Goal: Transaction & Acquisition: Purchase product/service

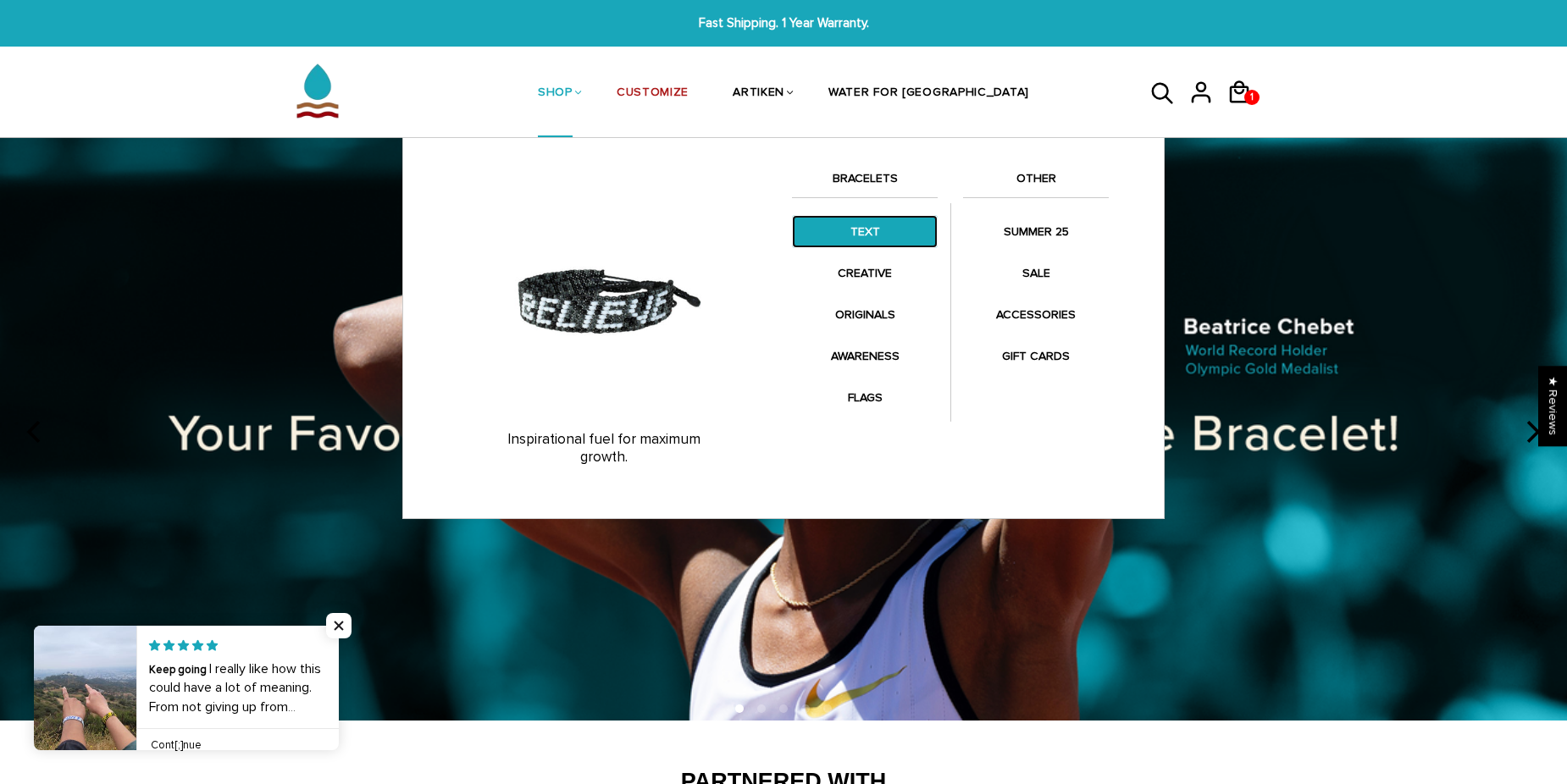
click at [877, 236] on link "TEXT" at bounding box center [865, 232] width 145 height 33
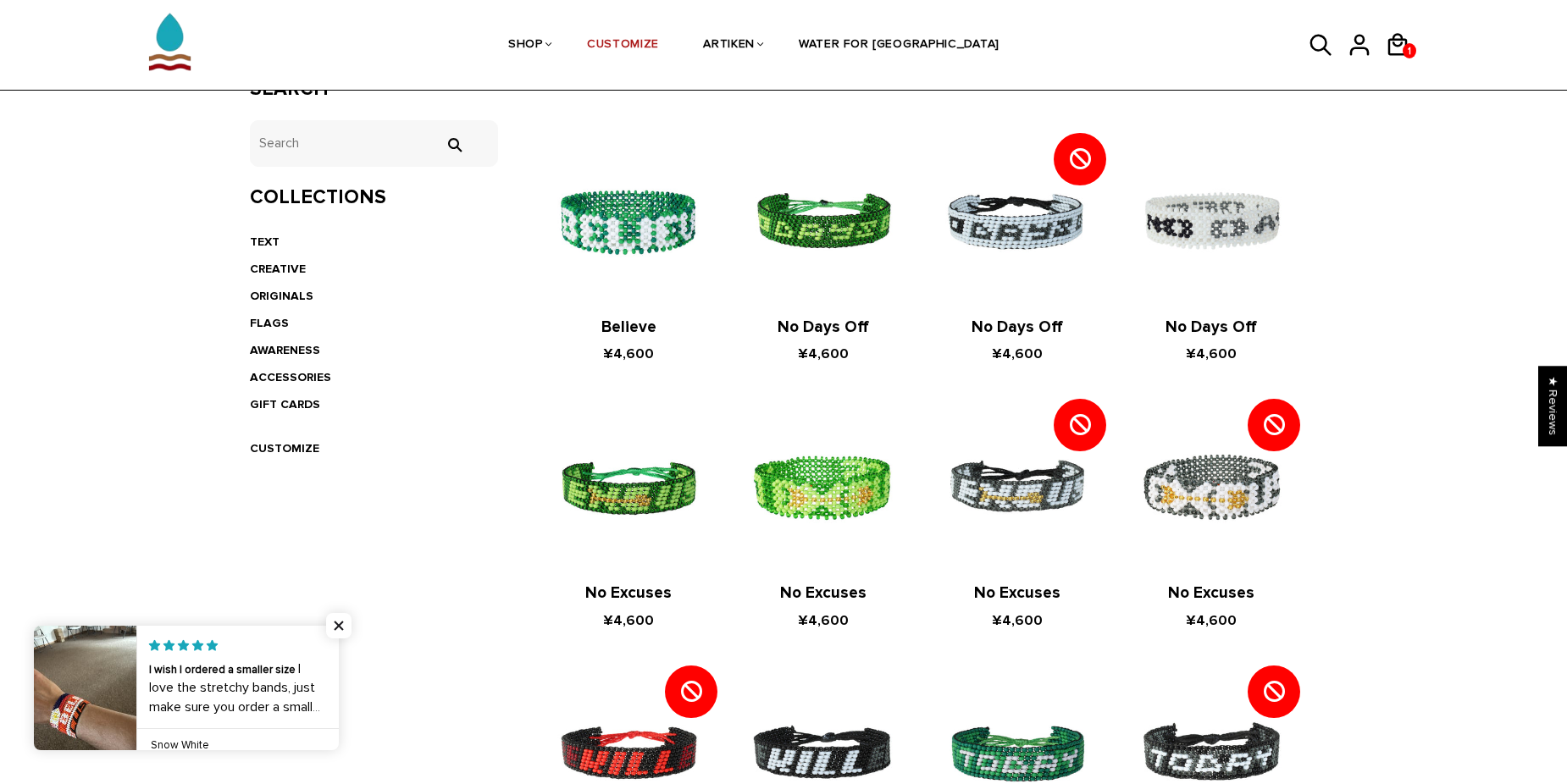
scroll to position [84, 0]
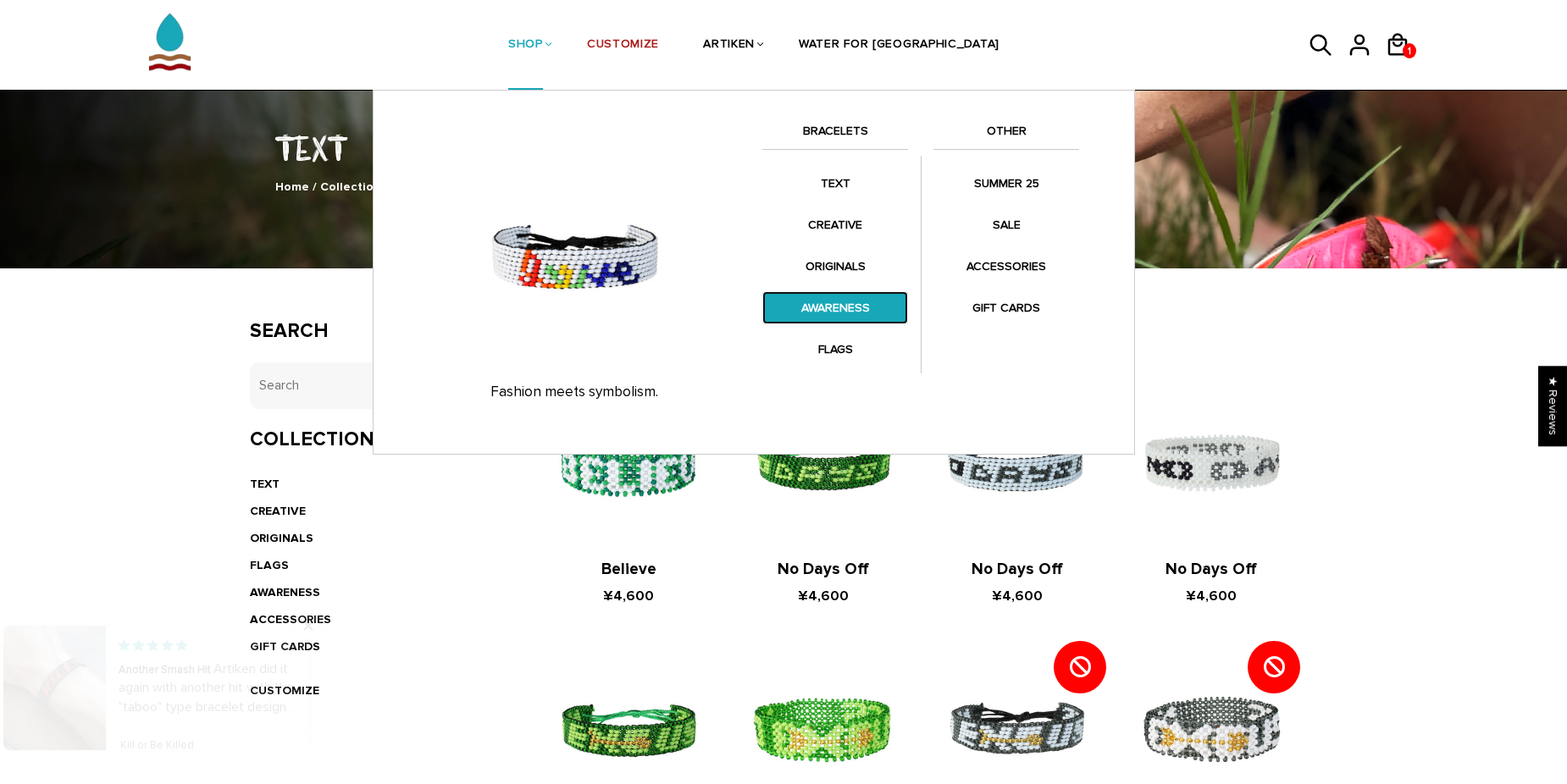
click at [844, 306] on link "AWARENESS" at bounding box center [835, 308] width 145 height 33
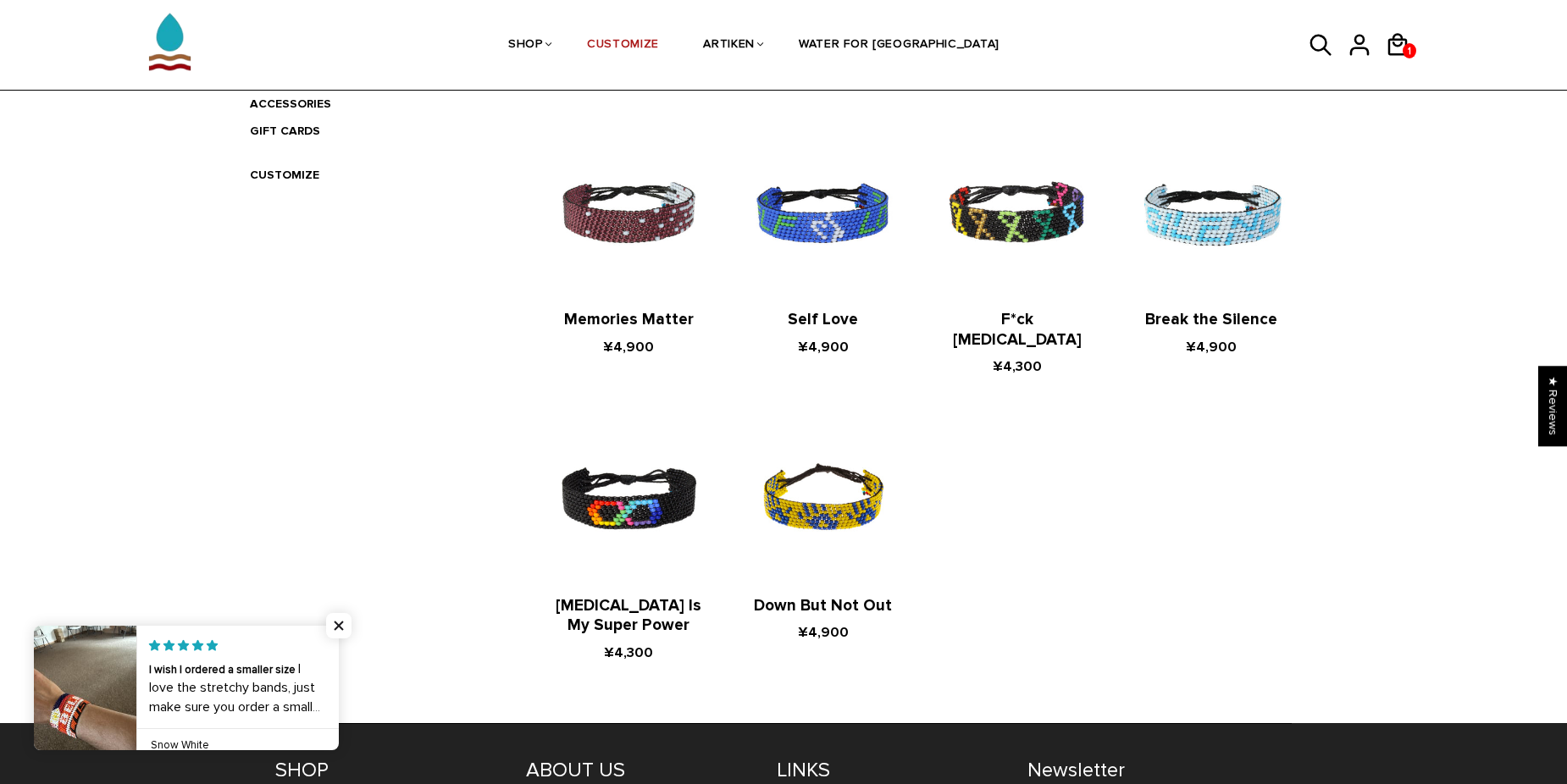
scroll to position [365, 0]
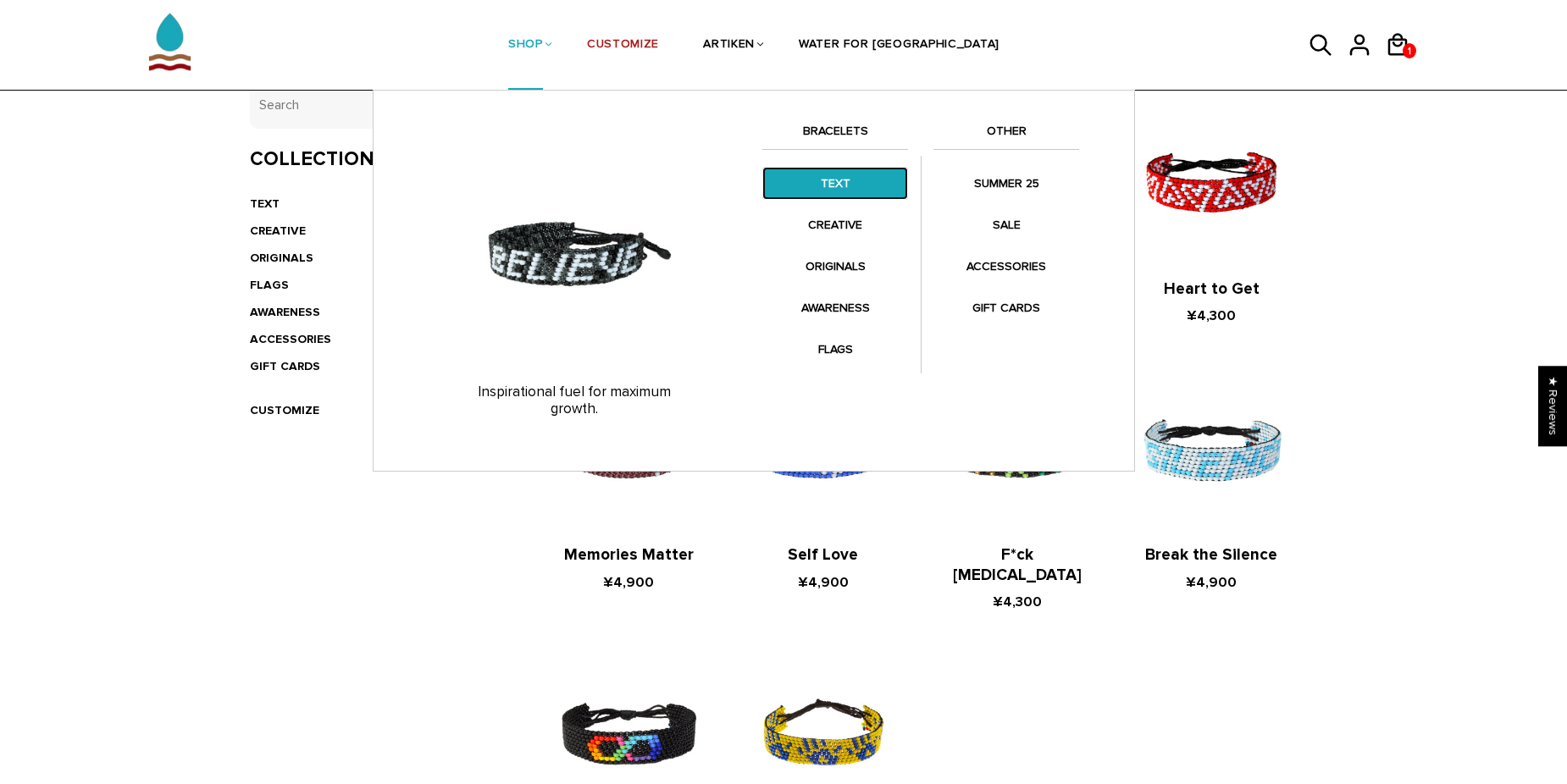
click at [836, 193] on link "TEXT" at bounding box center [835, 183] width 145 height 33
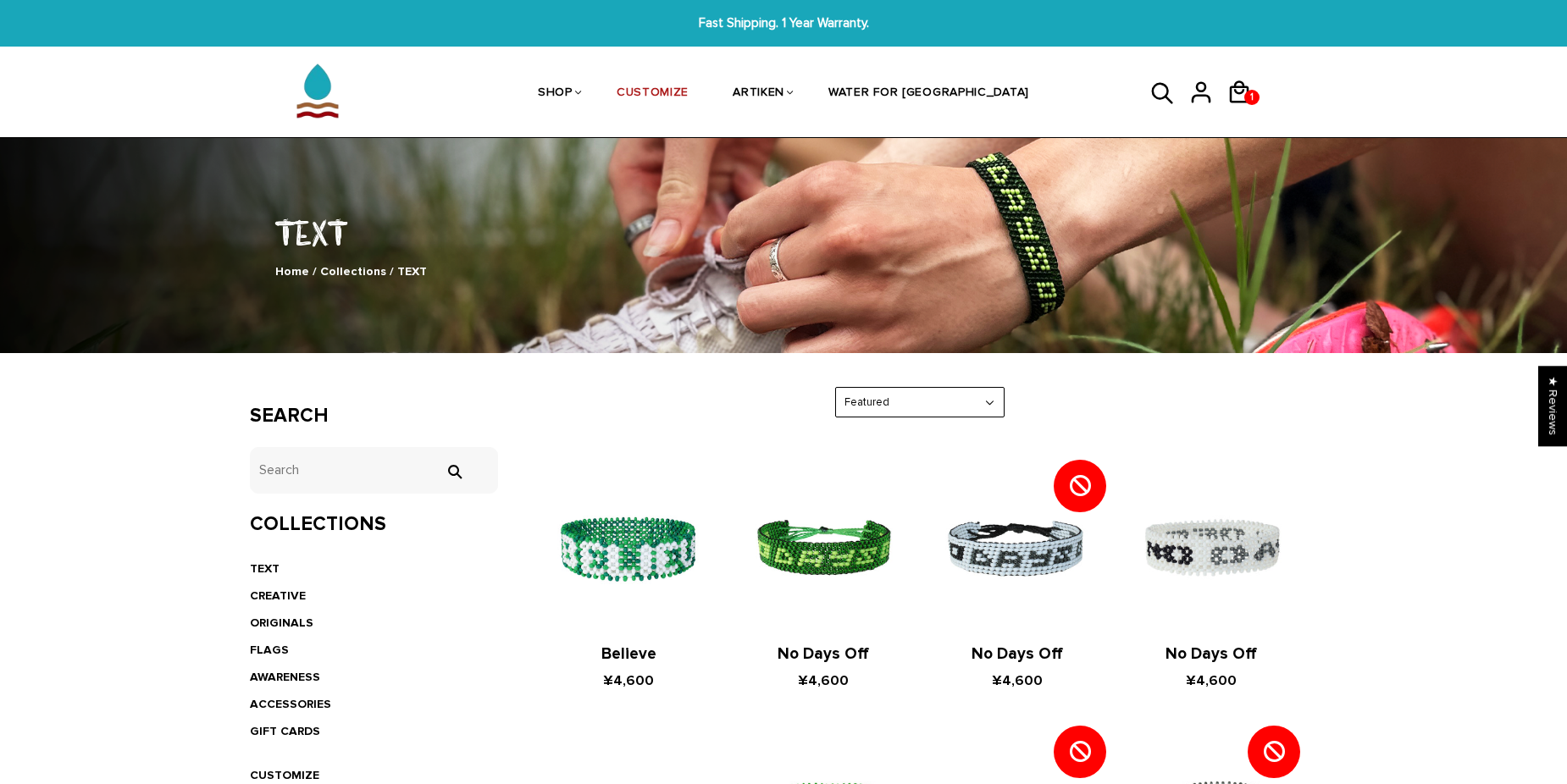
click at [1157, 83] on icon at bounding box center [1163, 94] width 25 height 41
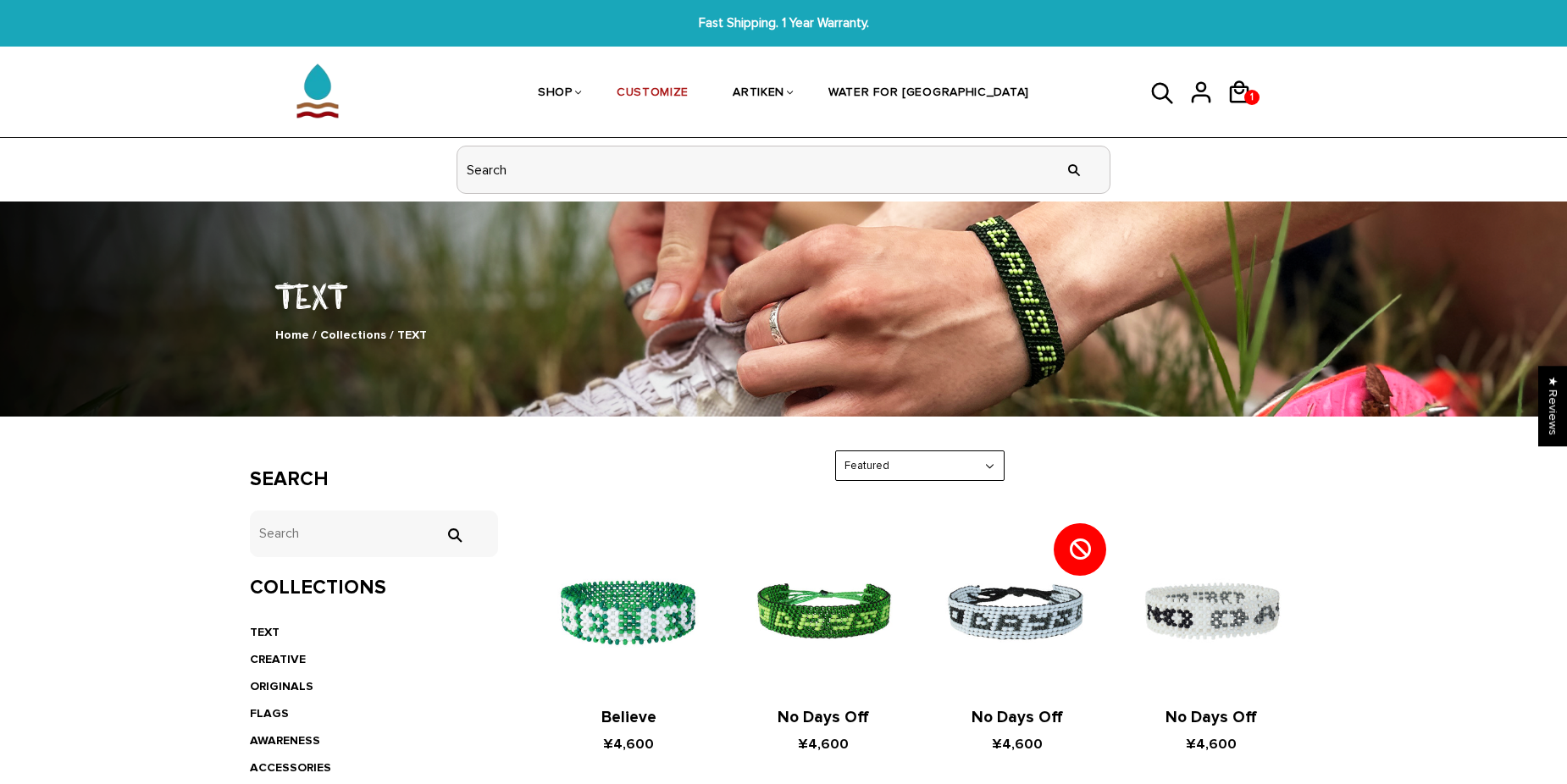
click at [641, 162] on input "header search" at bounding box center [784, 170] width 653 height 47
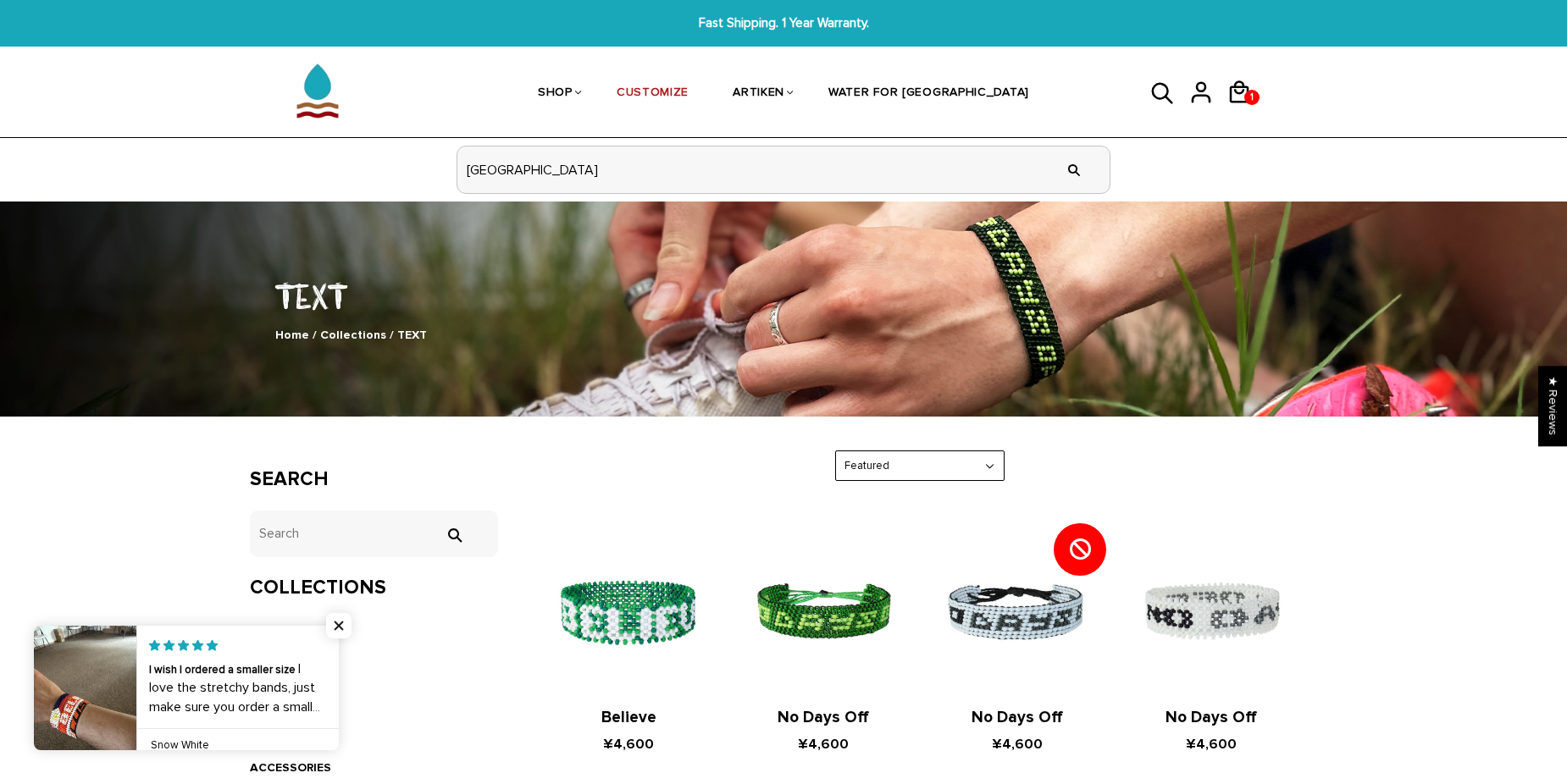
type input "[GEOGRAPHIC_DATA]"
click at [1057, 138] on input "" at bounding box center [1073, 170] width 34 height 64
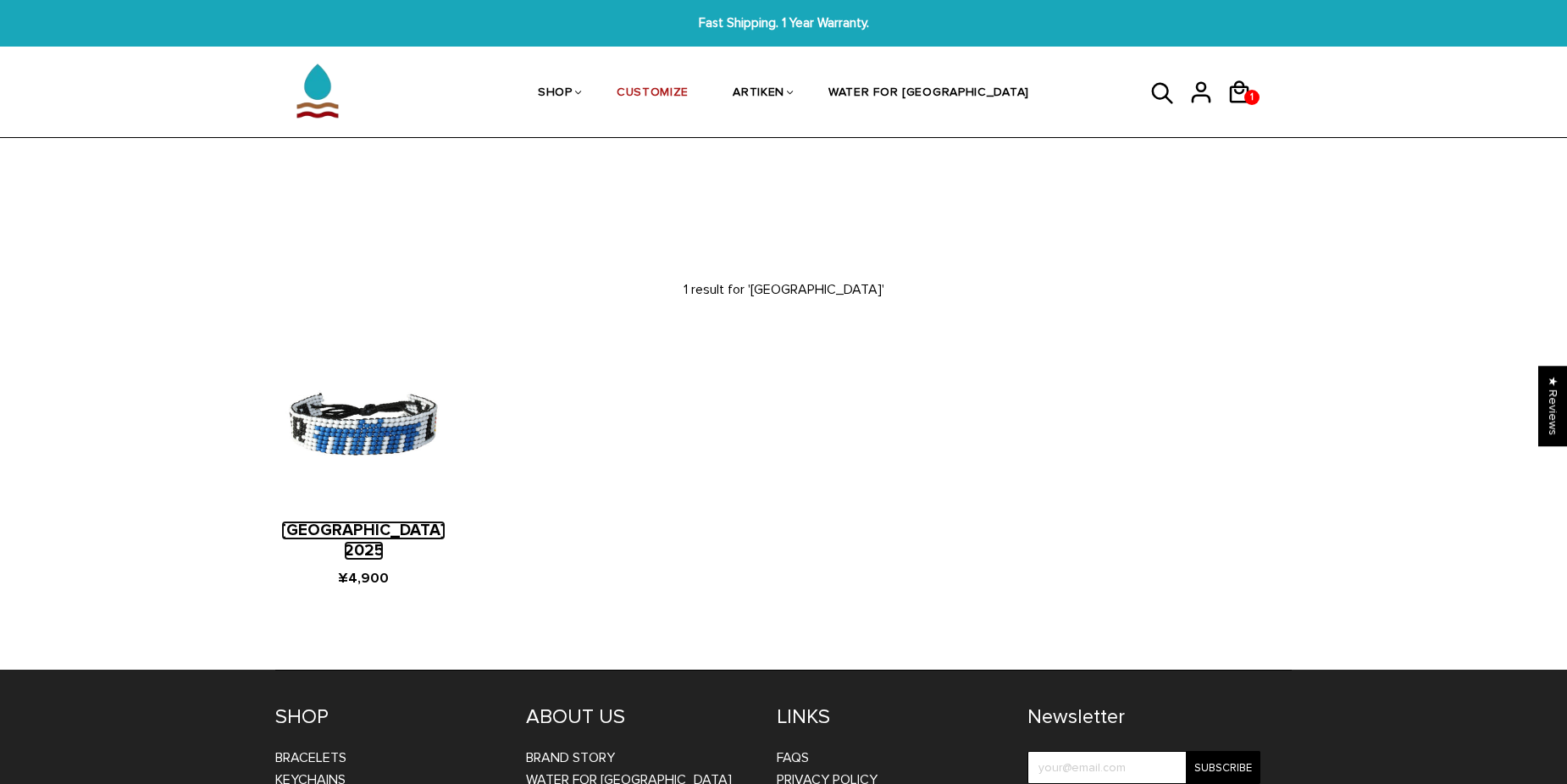
click at [380, 528] on link "[GEOGRAPHIC_DATA] 2025" at bounding box center [363, 540] width 164 height 40
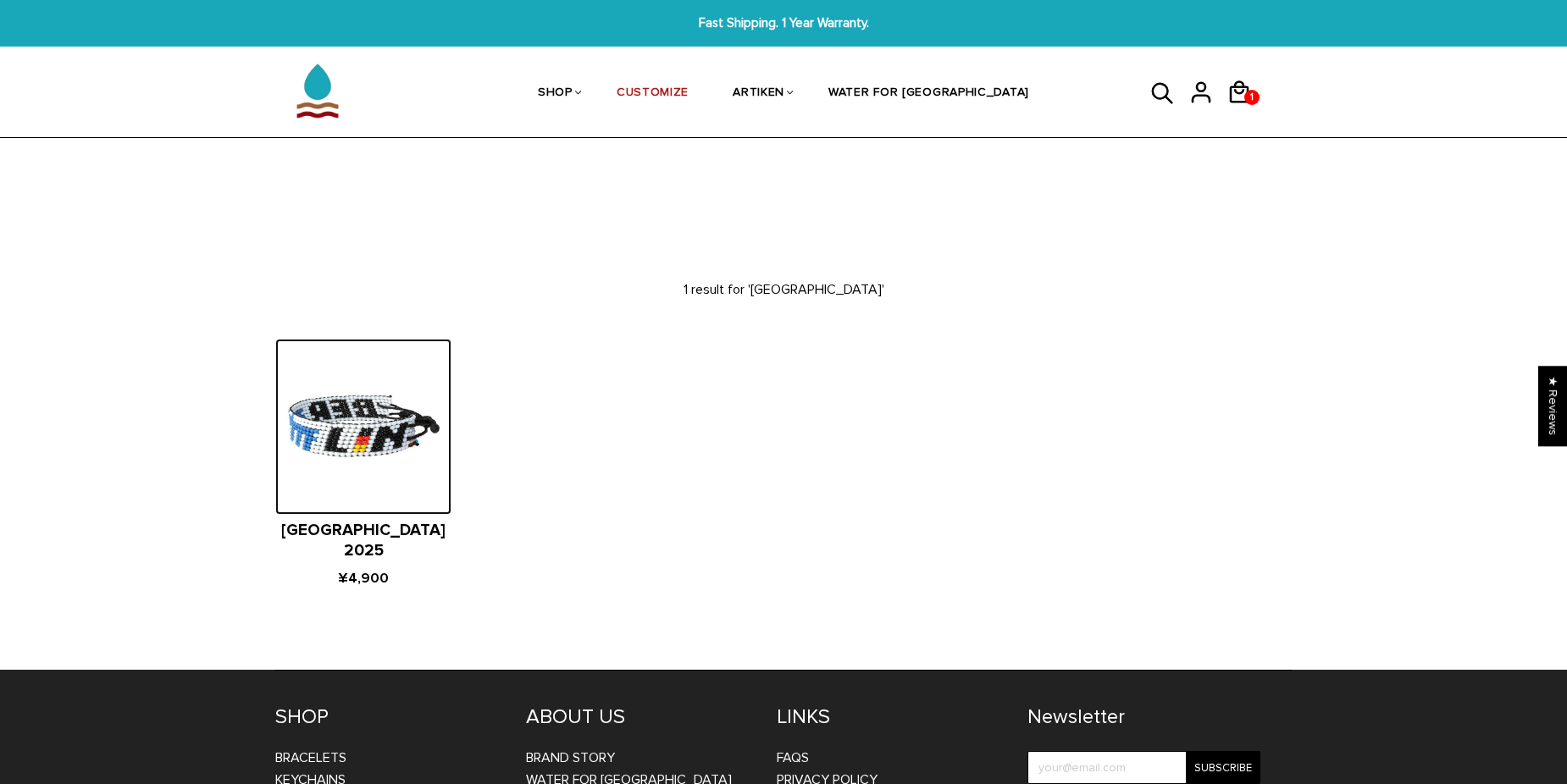
click at [393, 444] on img at bounding box center [364, 426] width 176 height 176
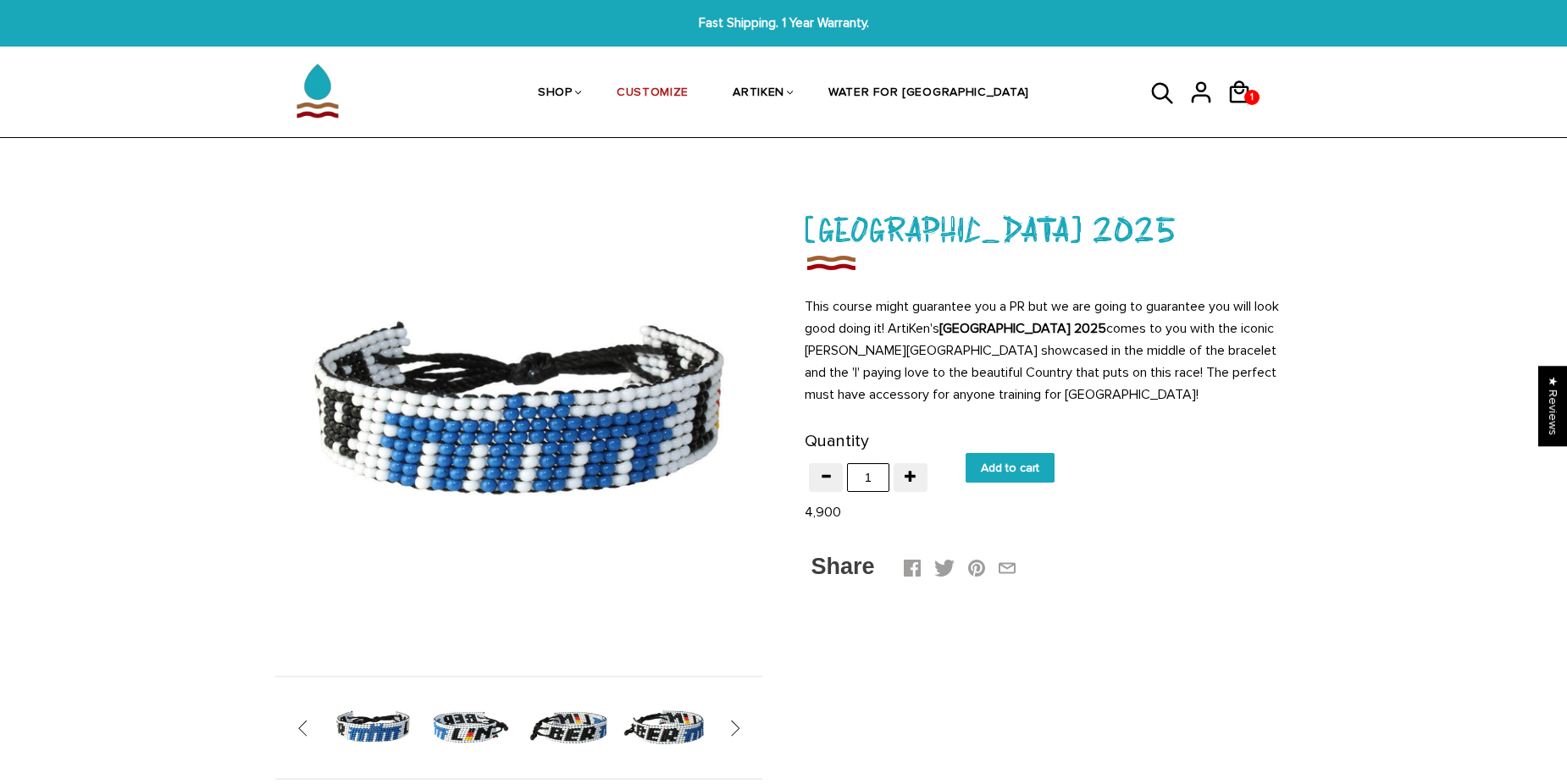
click at [1016, 470] on input "Add to cart" at bounding box center [1010, 467] width 89 height 30
type input "Add to cart"
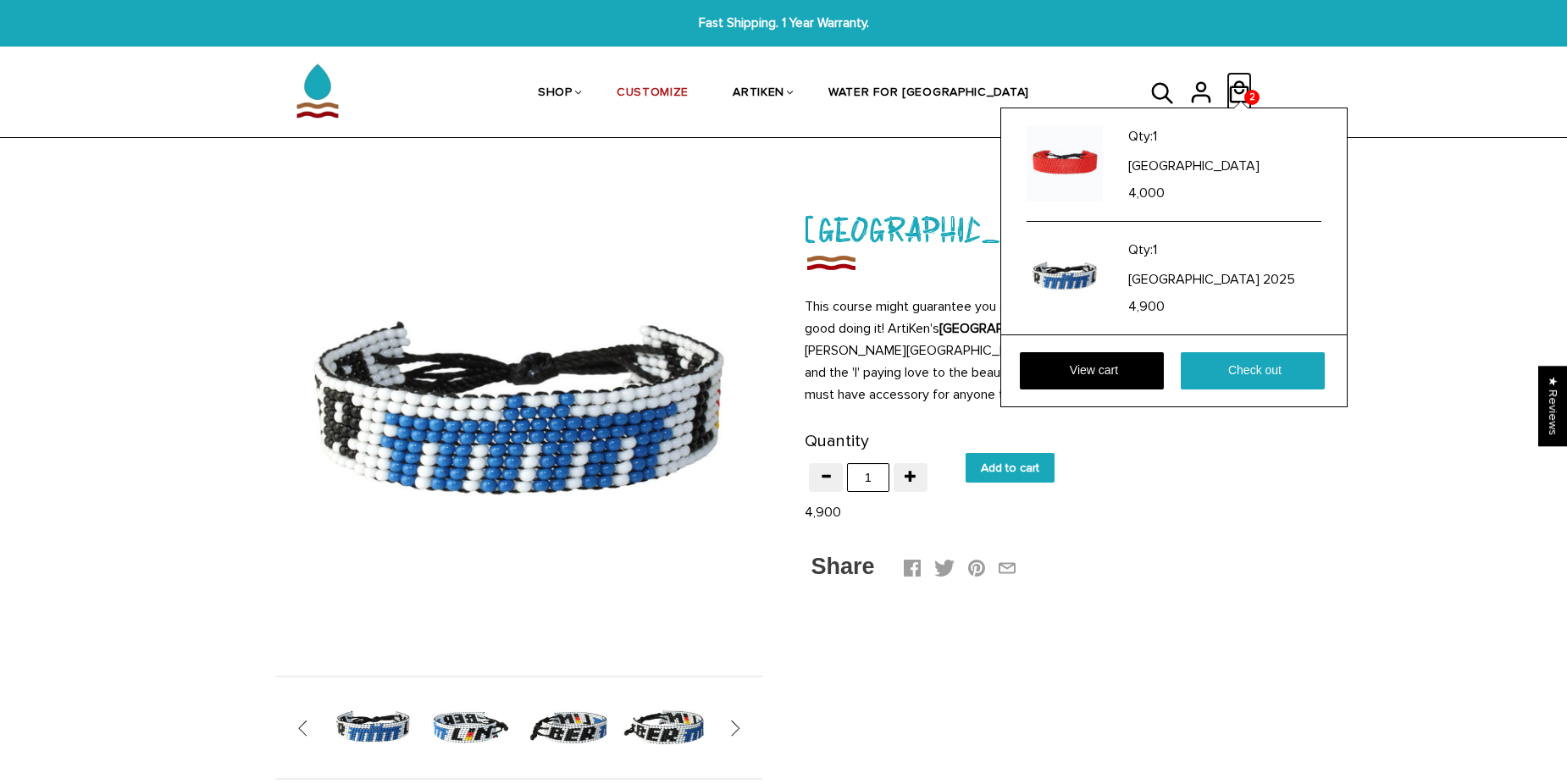
click at [1248, 76] on icon at bounding box center [1239, 92] width 25 height 41
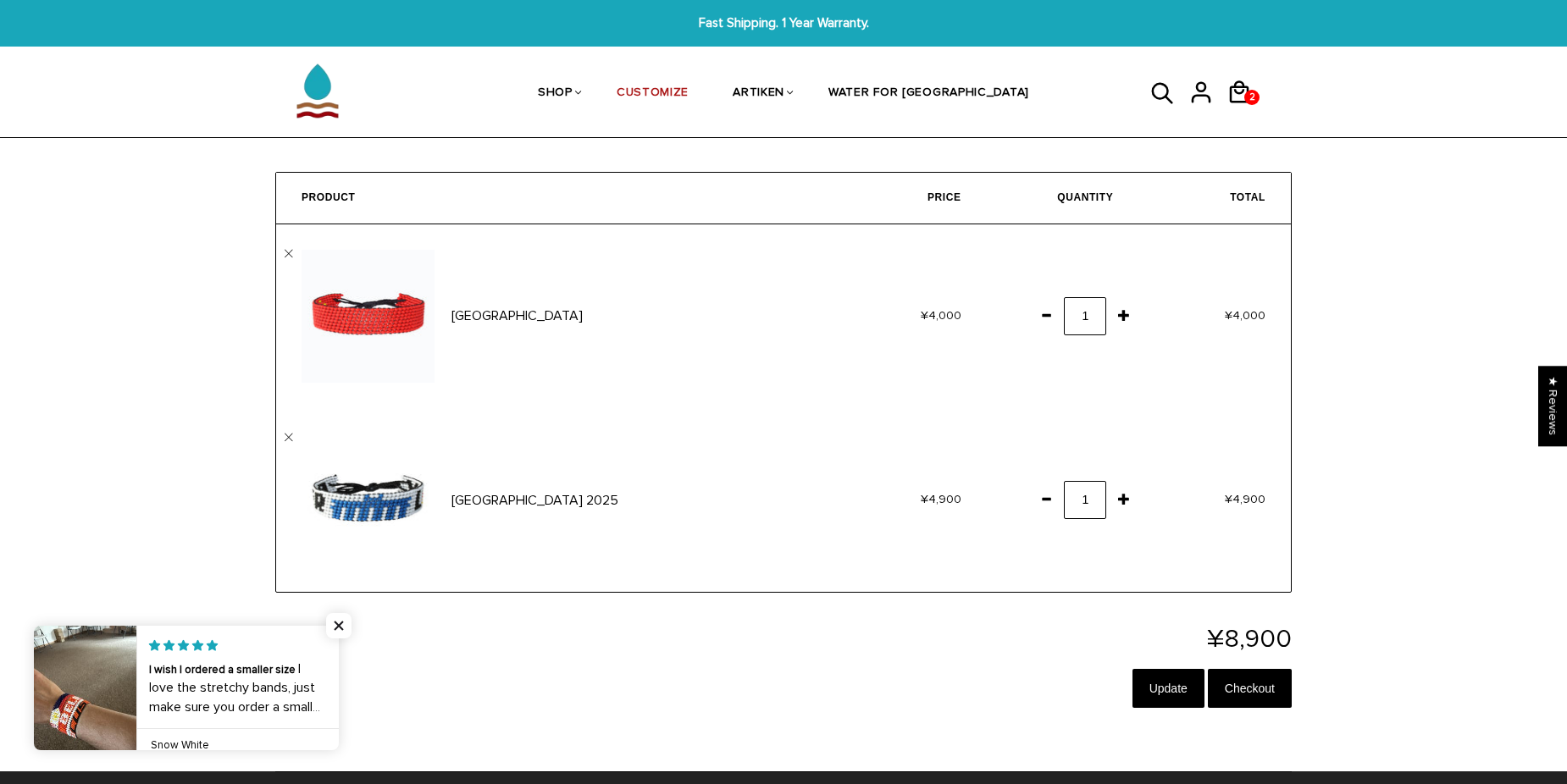
click at [1047, 313] on span at bounding box center [1046, 314] width 29 height 30
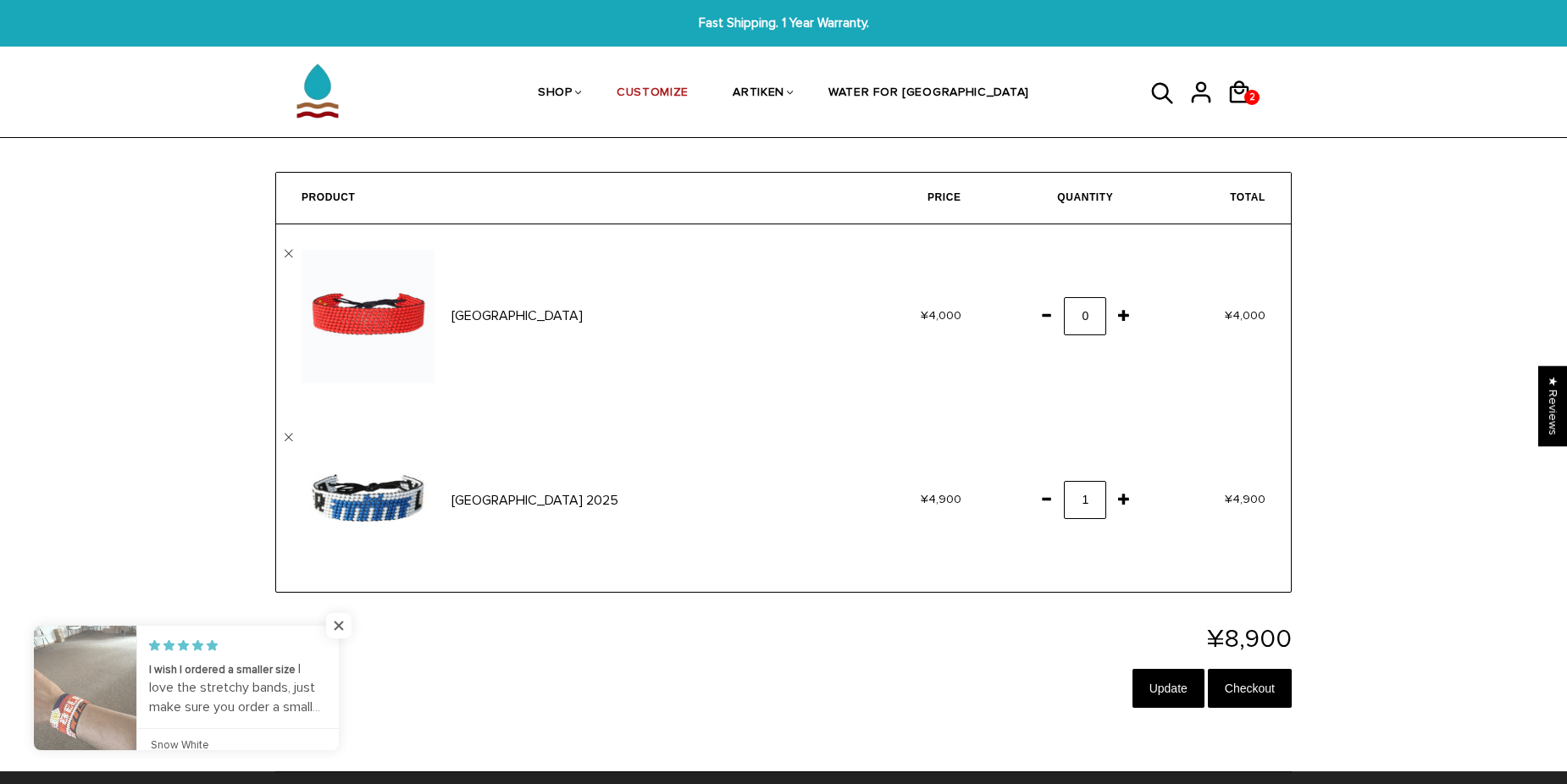
click at [1346, 547] on div "Cart Home / Cart Product Price Quantity Total China  ¥4,000" at bounding box center [784, 444] width 1567 height 545
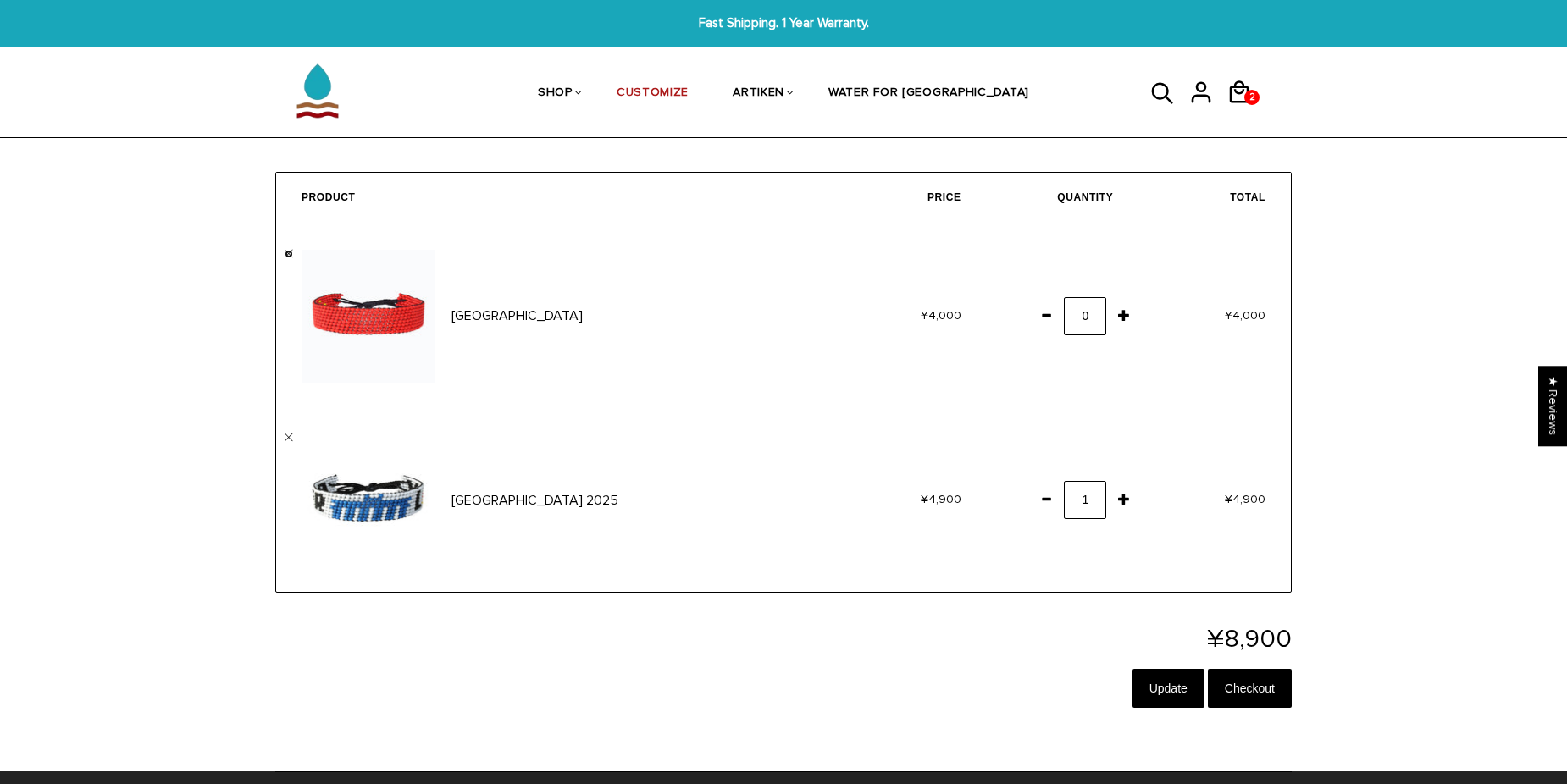
click at [288, 251] on link "" at bounding box center [289, 254] width 9 height 9
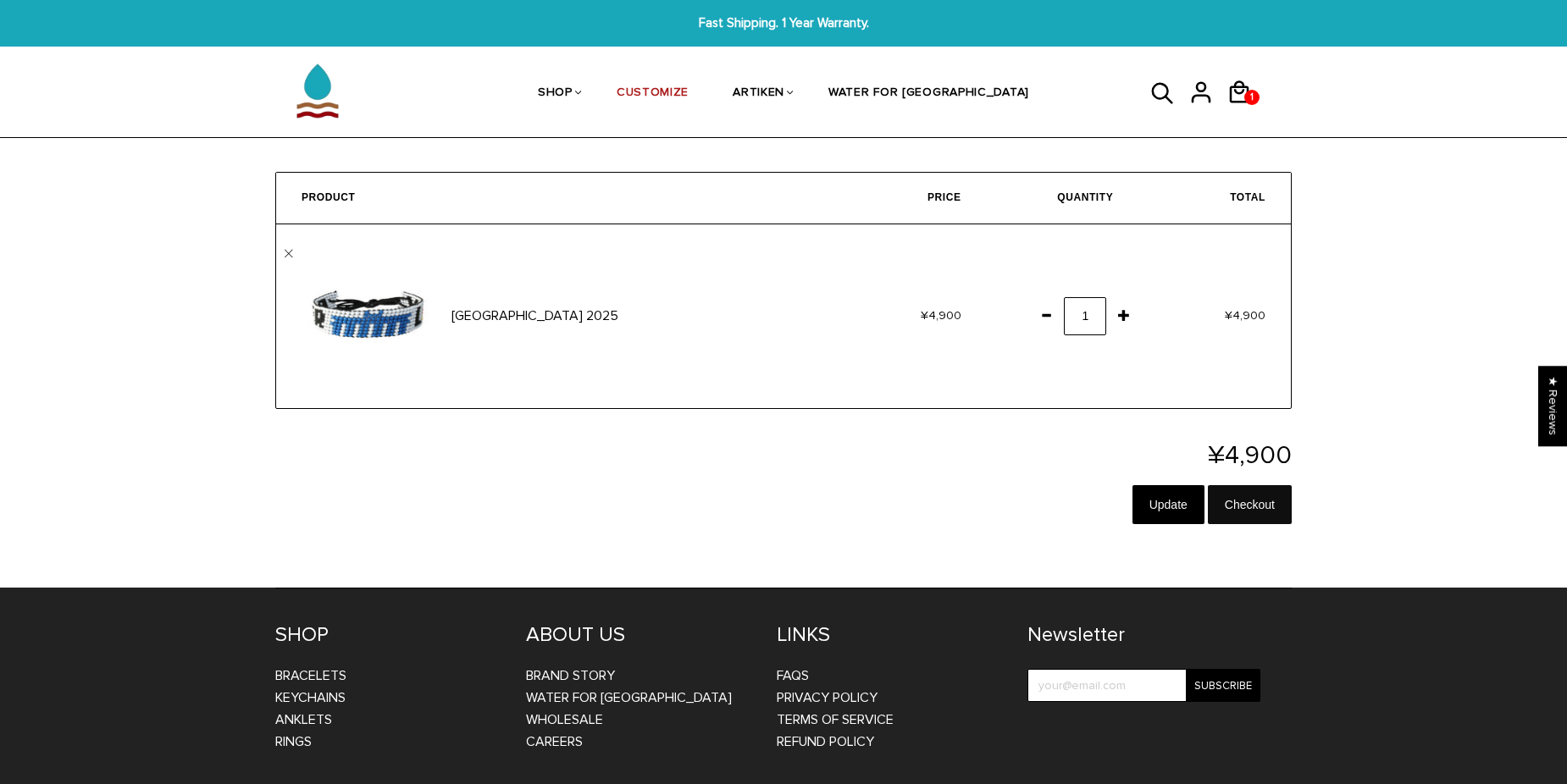
click at [1258, 499] on input "Checkout" at bounding box center [1250, 505] width 83 height 39
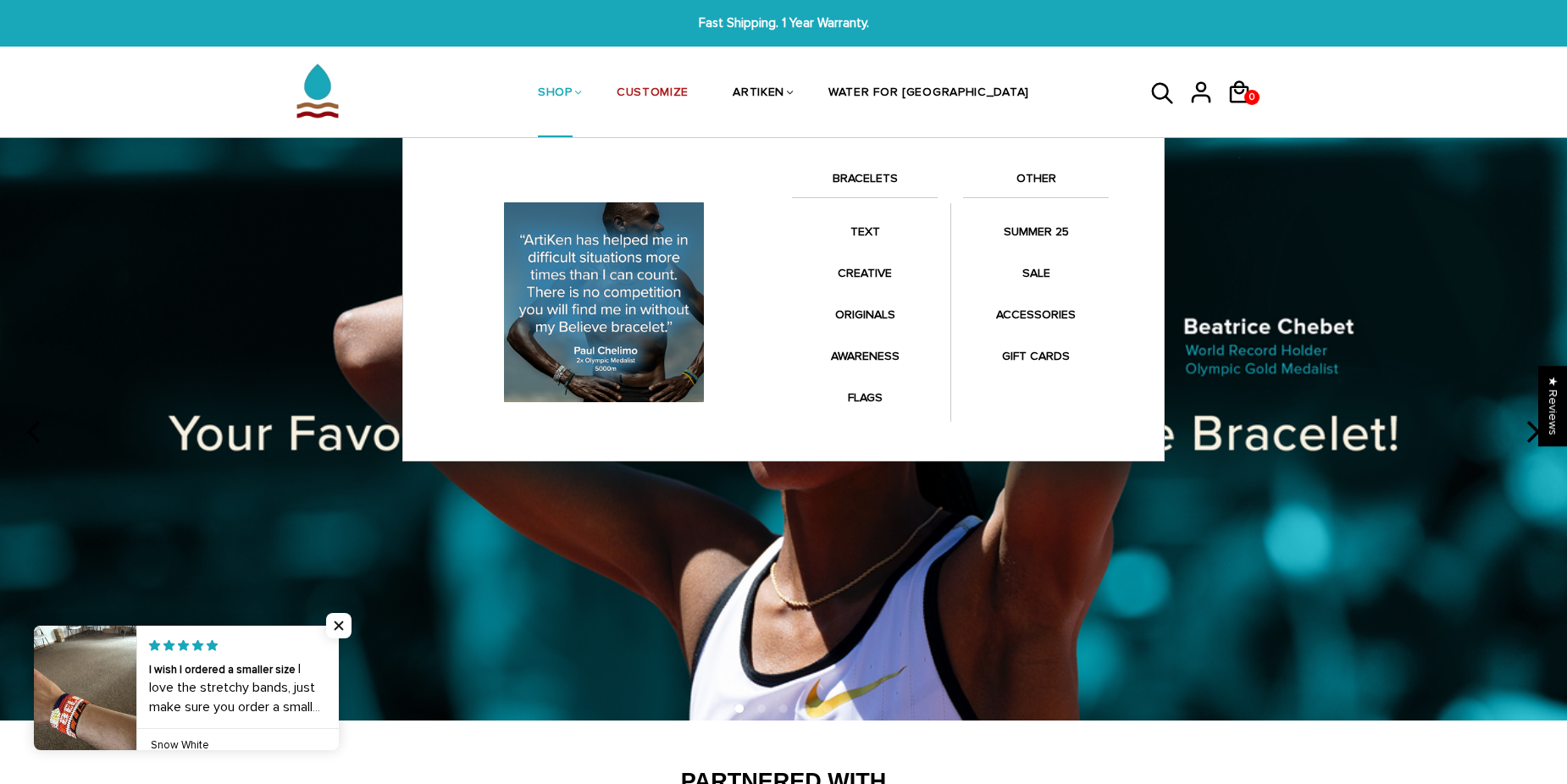
click at [573, 88] on link "SHOP" at bounding box center [556, 94] width 35 height 90
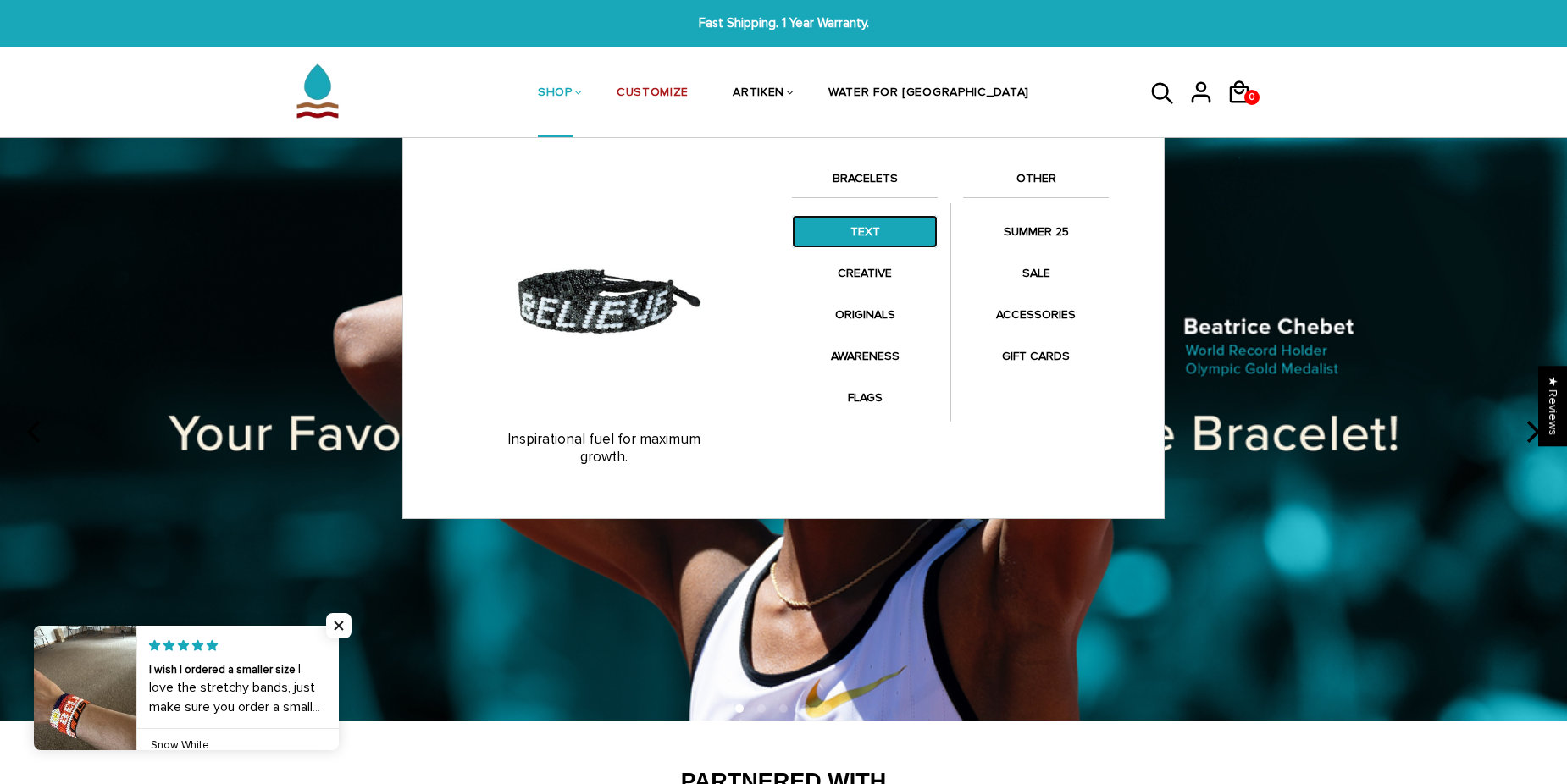
click at [866, 236] on link "TEXT" at bounding box center [865, 232] width 145 height 33
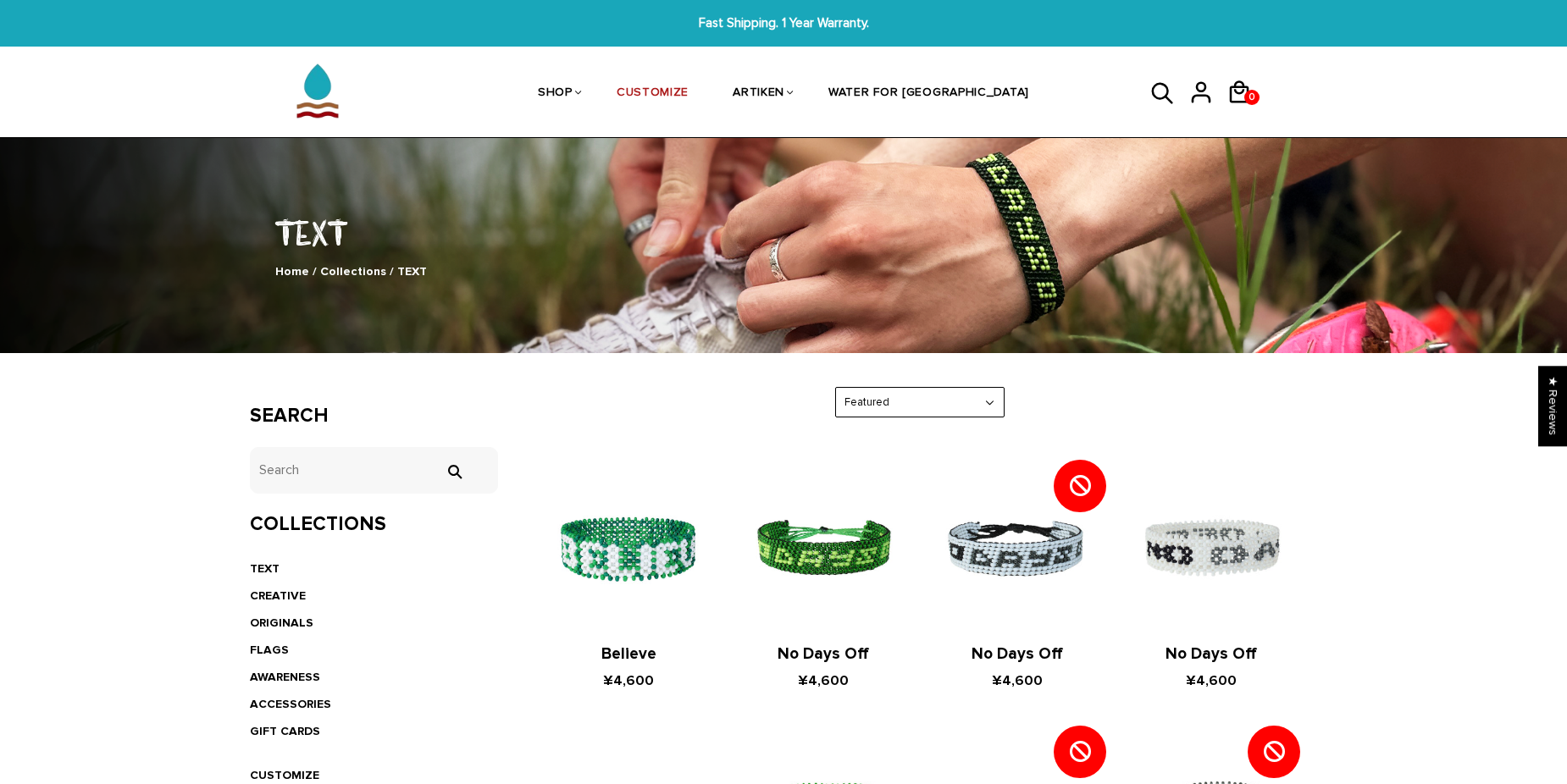
click at [1160, 90] on icon at bounding box center [1163, 94] width 25 height 41
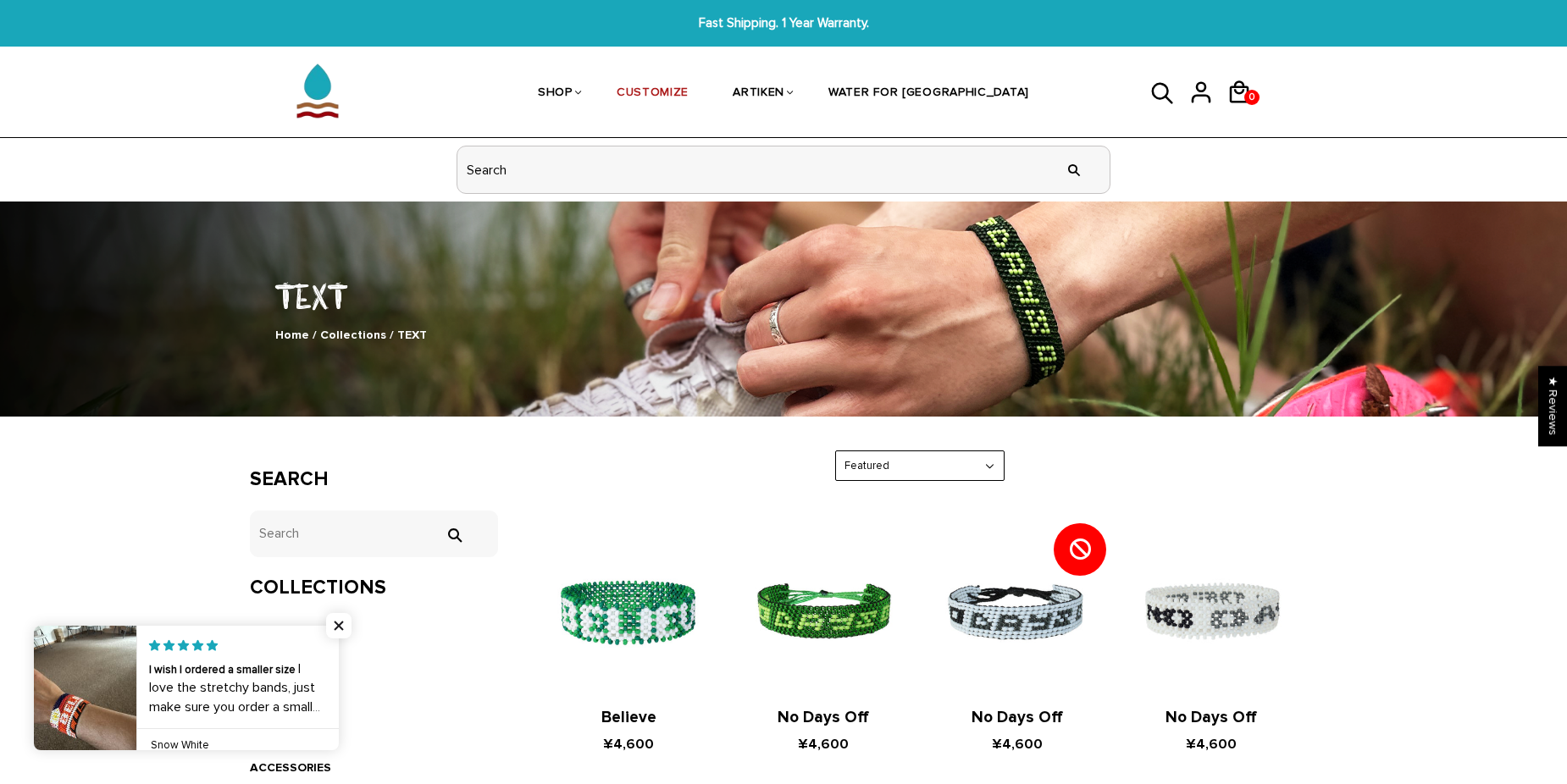
click at [732, 159] on input "header search" at bounding box center [784, 170] width 653 height 47
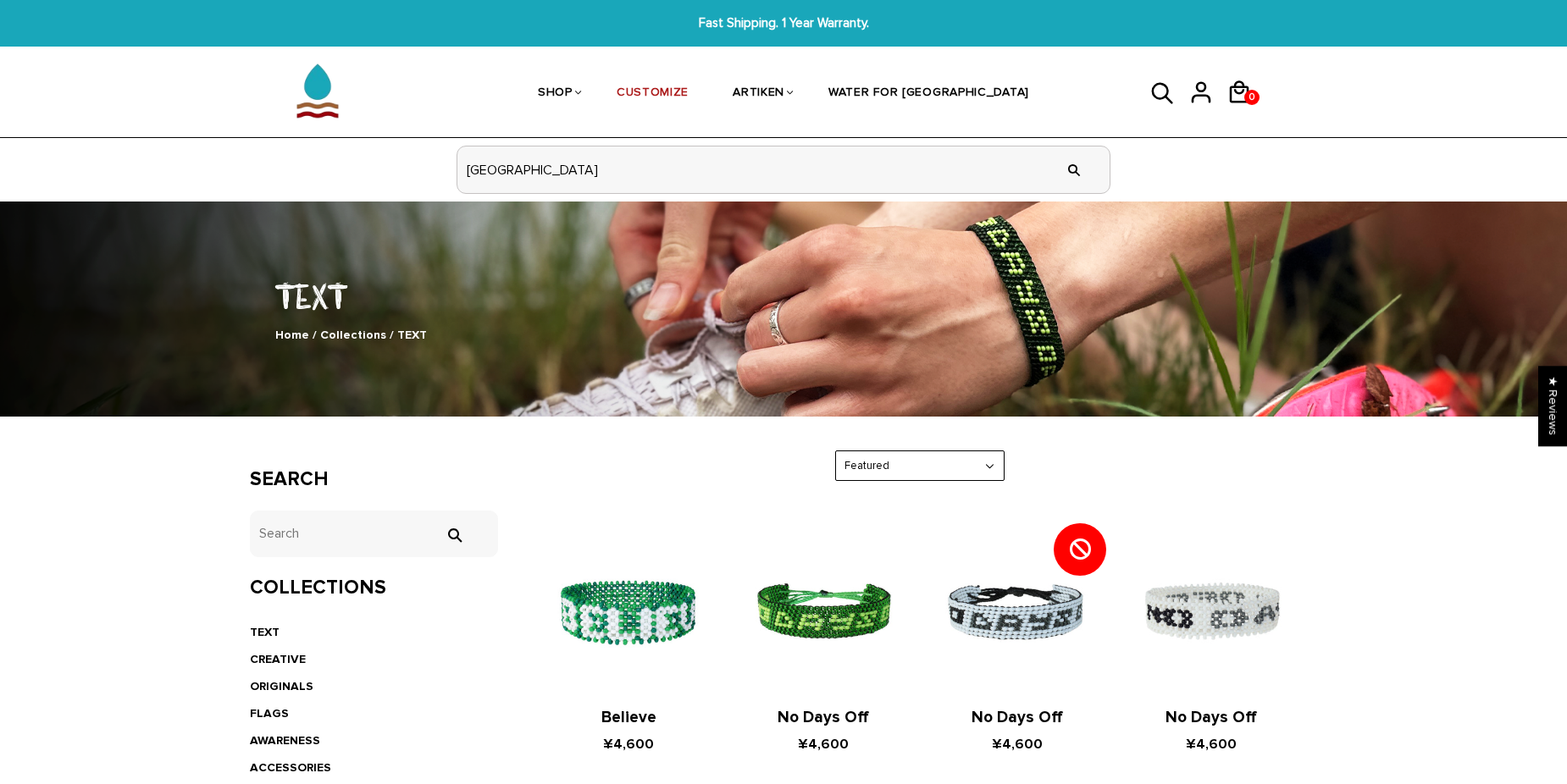
type input "BERLIN"
click at [1066, 168] on input "" at bounding box center [1073, 170] width 34 height 64
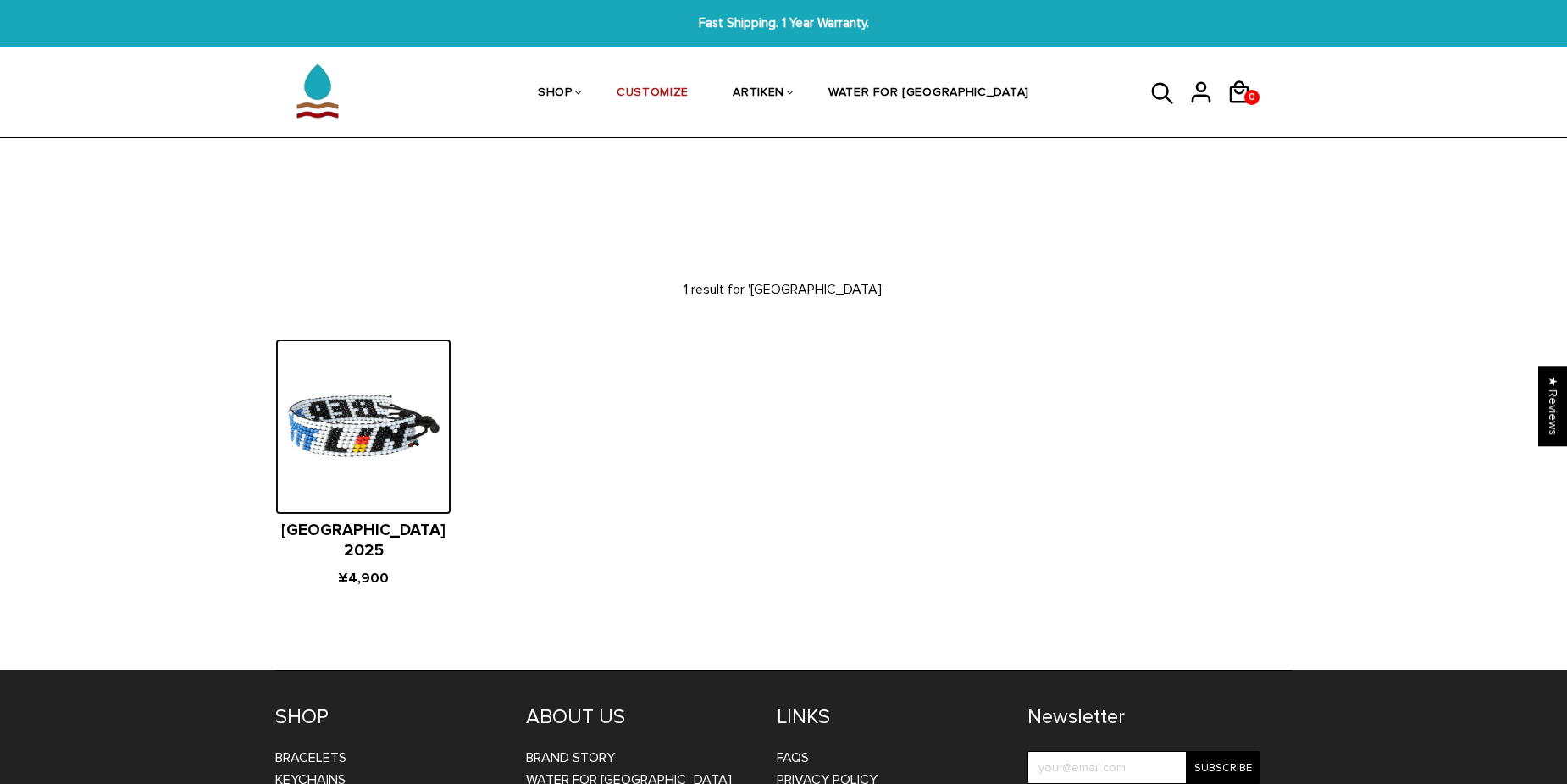
click at [376, 453] on img at bounding box center [364, 426] width 176 height 176
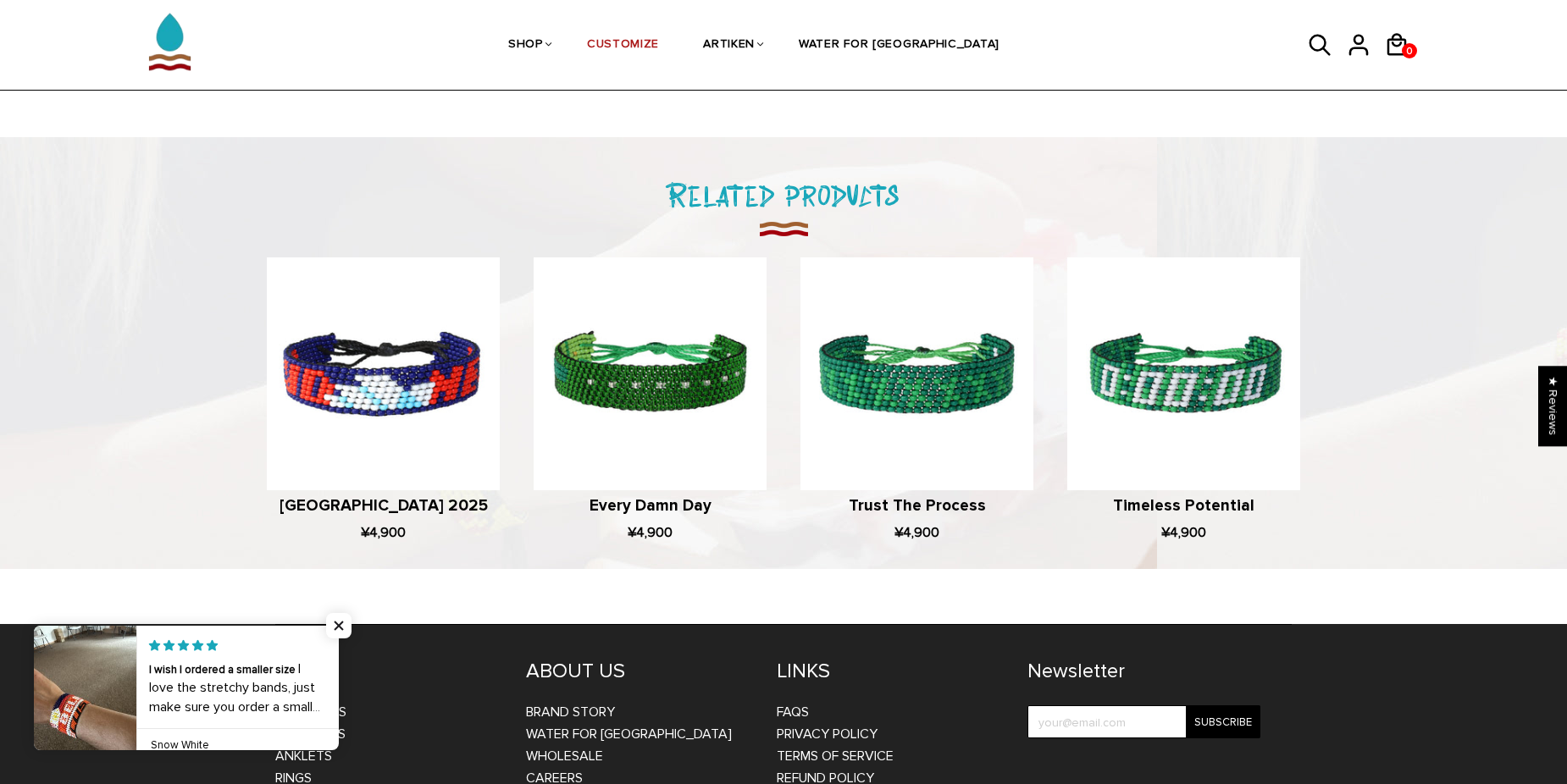
scroll to position [931, 0]
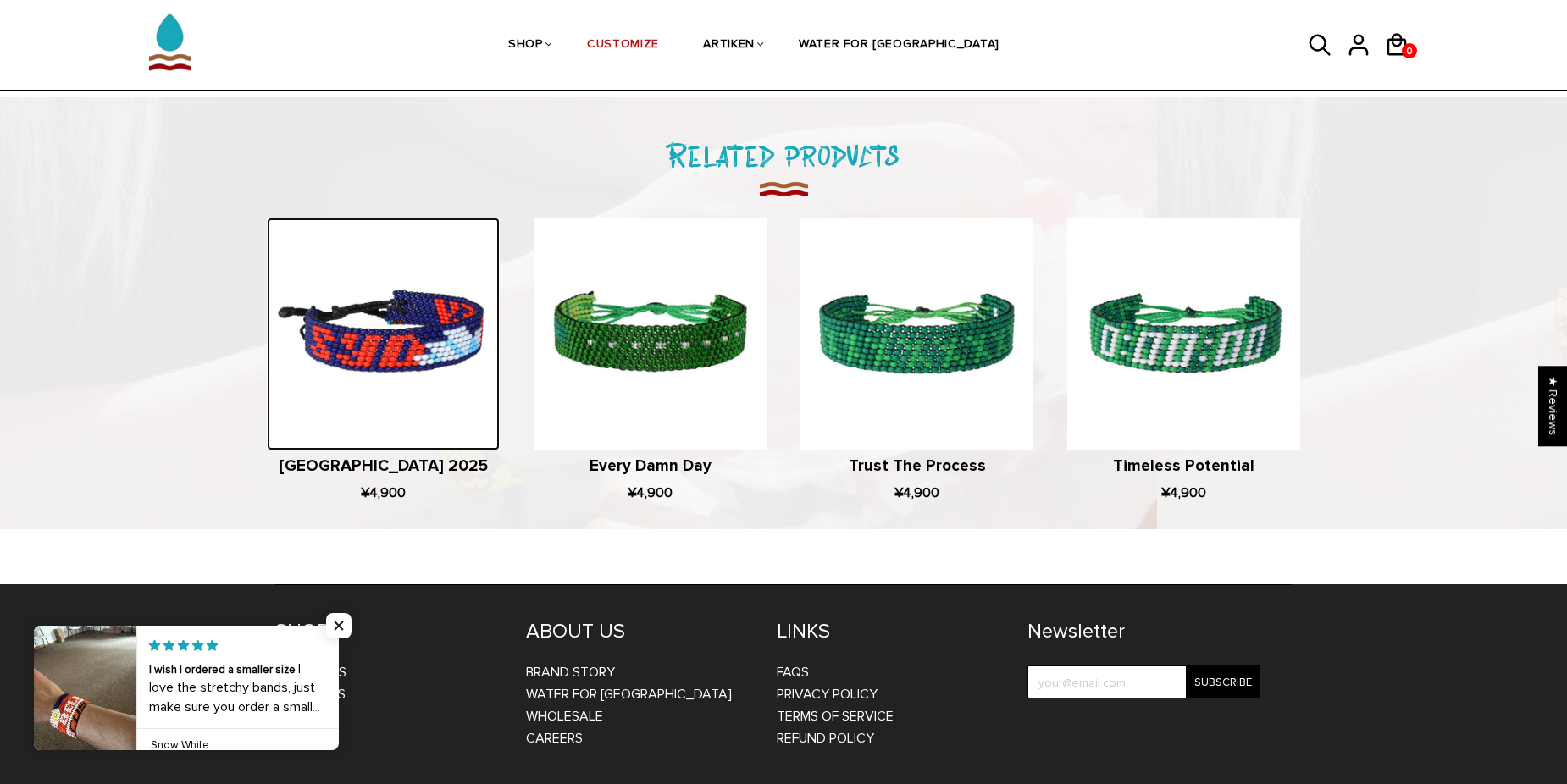
click at [400, 394] on img at bounding box center [383, 334] width 233 height 233
